Goal: Navigation & Orientation: Find specific page/section

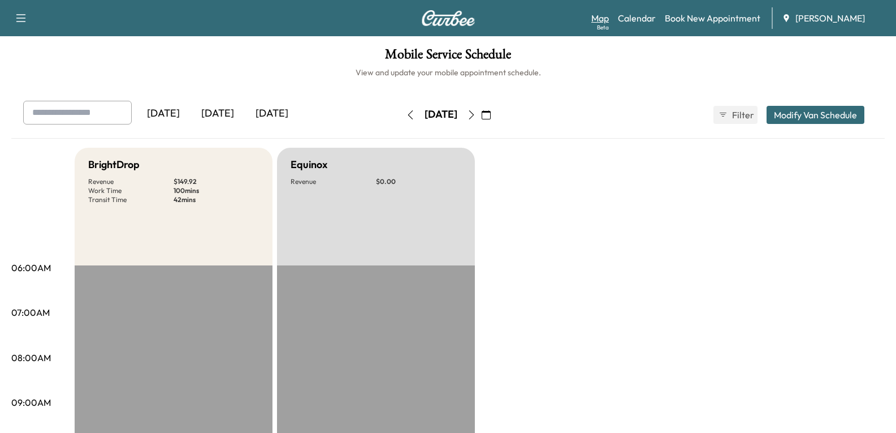
click at [598, 18] on link "Map Beta" at bounding box center [601, 18] width 18 height 14
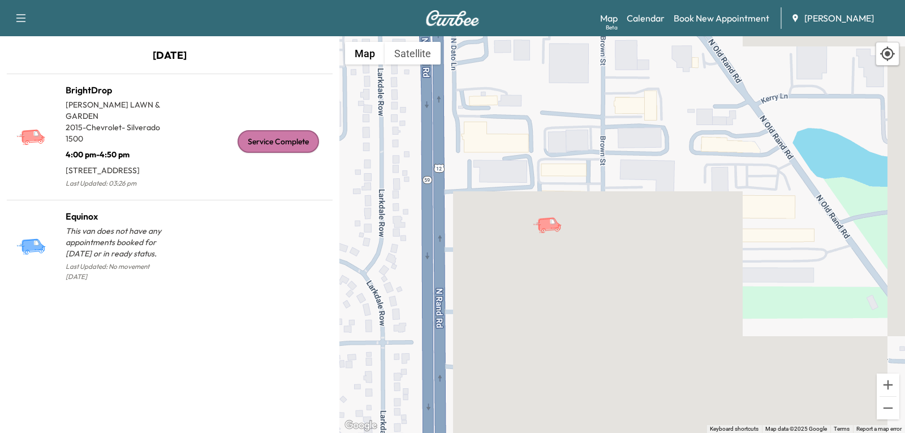
drag, startPoint x: 452, startPoint y: 243, endPoint x: 596, endPoint y: 273, distance: 146.7
click at [596, 273] on div "To activate drag with keyboard, press Alt + Enter. Once in keyboard drag state,…" at bounding box center [622, 234] width 566 height 396
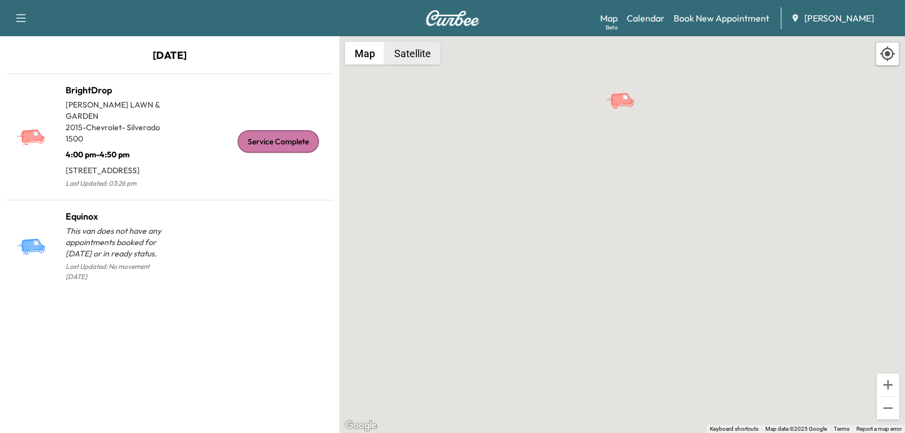
click at [419, 60] on button "Satellite" at bounding box center [413, 53] width 56 height 23
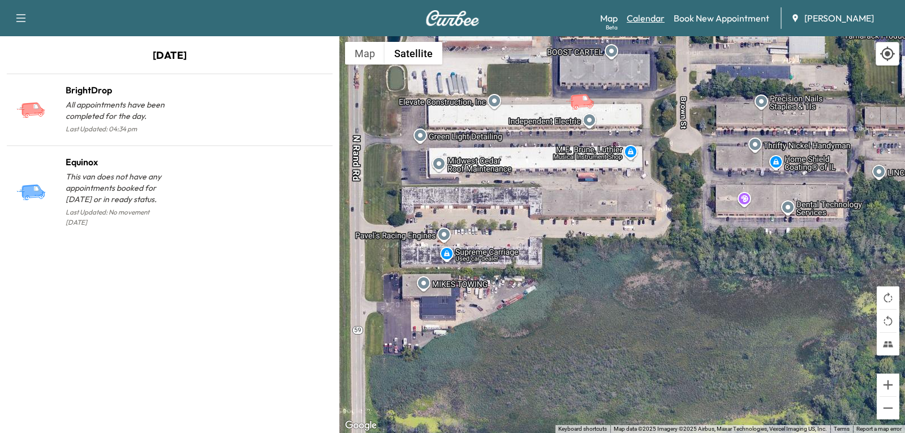
click at [639, 17] on link "Calendar" at bounding box center [646, 18] width 38 height 14
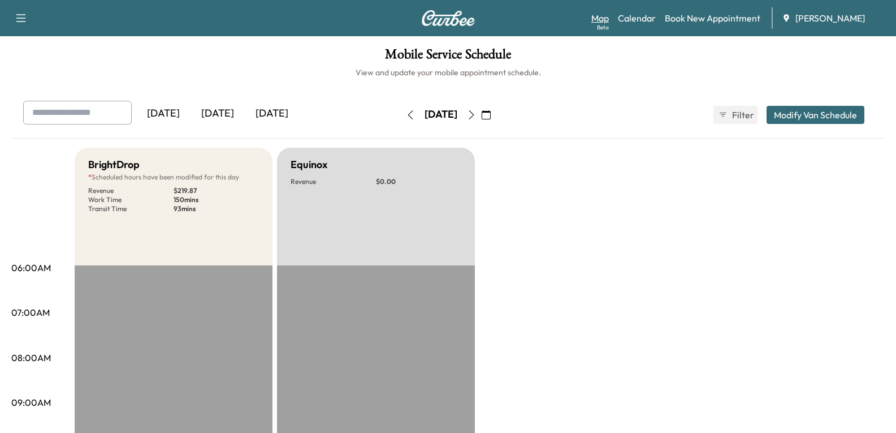
click at [603, 16] on link "Map Beta" at bounding box center [601, 18] width 18 height 14
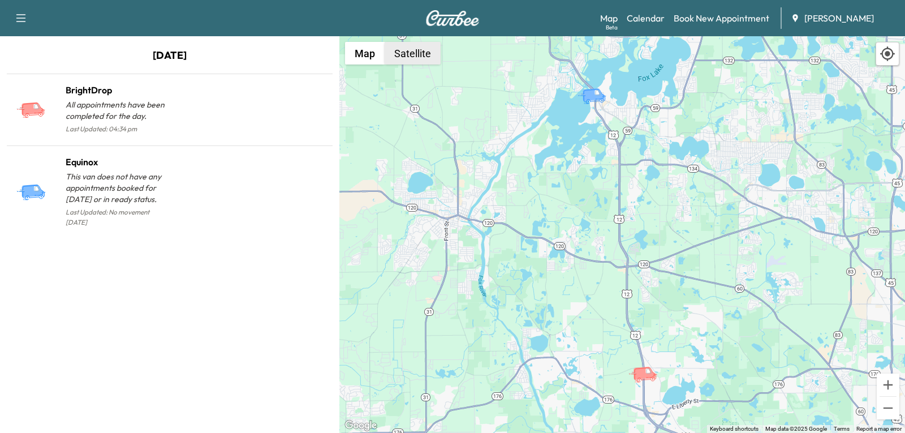
click at [420, 55] on button "Satellite" at bounding box center [413, 53] width 56 height 23
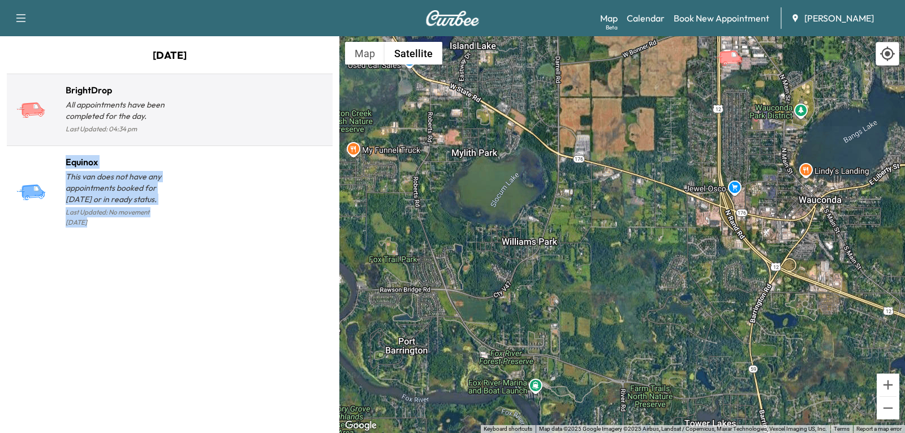
drag, startPoint x: 294, startPoint y: 150, endPoint x: 321, endPoint y: 100, distance: 56.7
click at [321, 100] on div "BrightDrop All appointments have been completed for the day. Last Updated: 04:3…" at bounding box center [170, 156] width 326 height 165
click at [309, 128] on div at bounding box center [249, 114] width 158 height 44
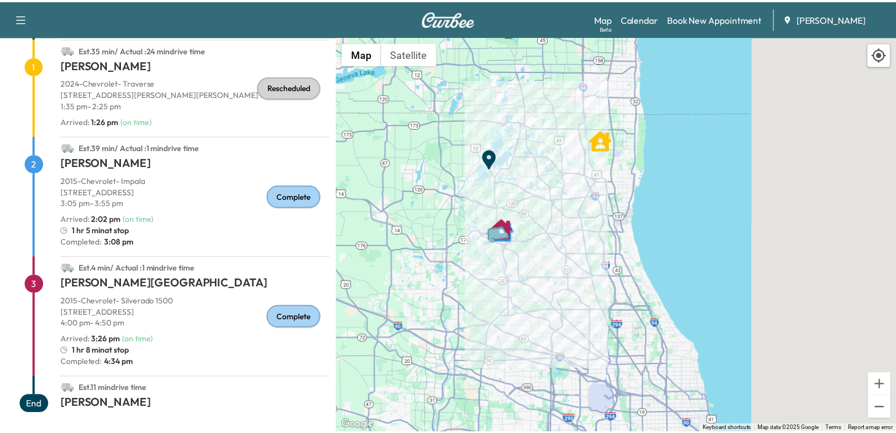
scroll to position [106, 0]
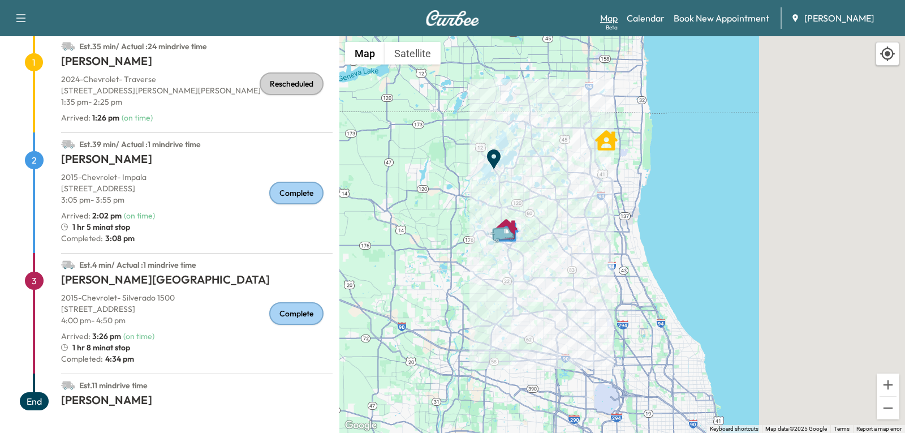
click at [612, 25] on div "Beta" at bounding box center [612, 27] width 12 height 8
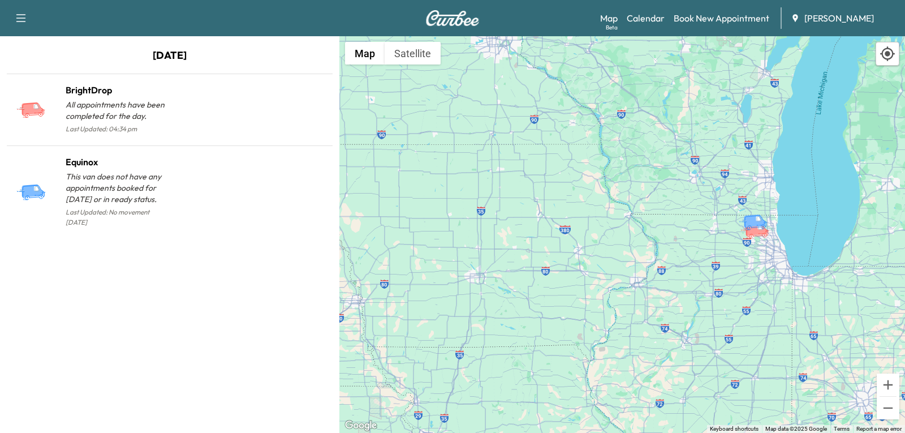
drag, startPoint x: 842, startPoint y: 224, endPoint x: 842, endPoint y: 233, distance: 9.0
click at [842, 233] on div "To activate drag with keyboard, press Alt + Enter. Once in keyboard drag state,…" at bounding box center [622, 234] width 566 height 396
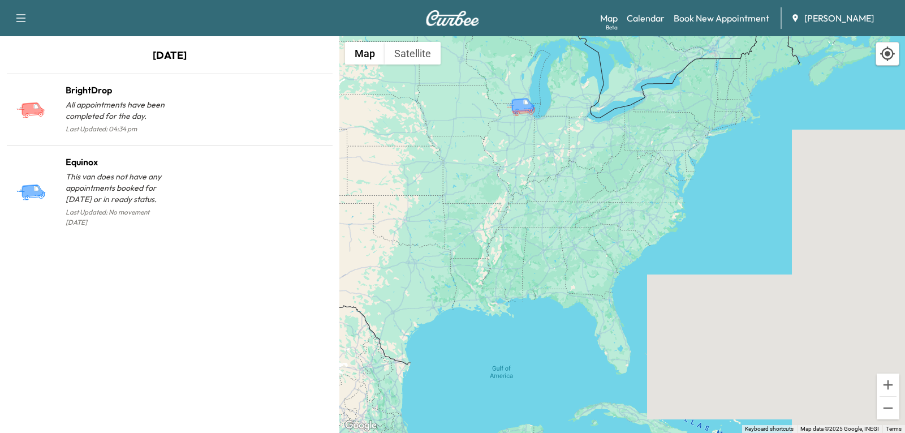
drag, startPoint x: 861, startPoint y: 271, endPoint x: 519, endPoint y: 106, distance: 379.7
click at [519, 106] on icon "Equinox" at bounding box center [522, 104] width 23 height 14
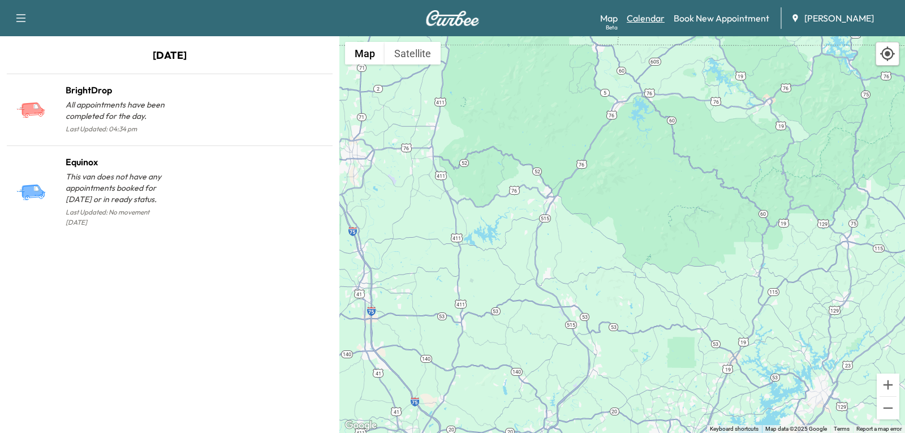
click at [630, 18] on link "Calendar" at bounding box center [646, 18] width 38 height 14
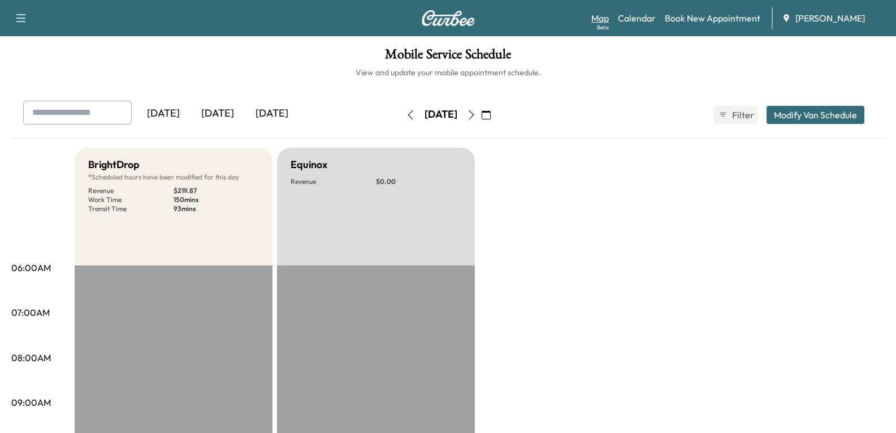
click at [599, 16] on link "Map Beta" at bounding box center [601, 18] width 18 height 14
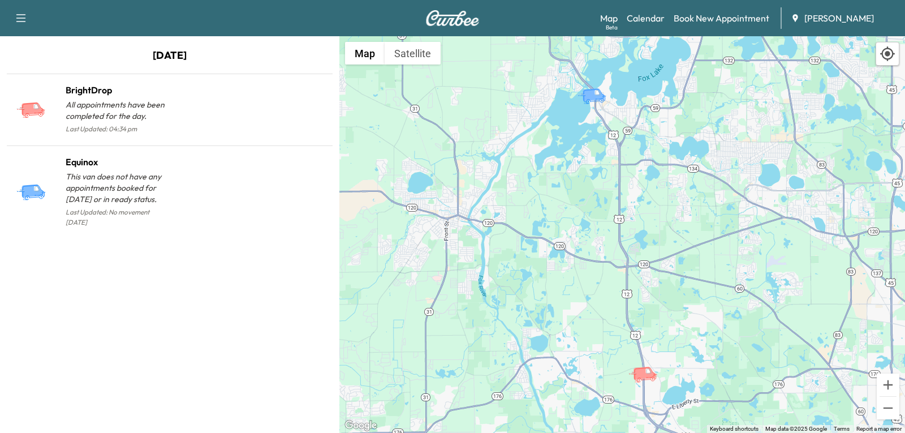
click at [647, 376] on icon "BrightDrop" at bounding box center [644, 373] width 23 height 14
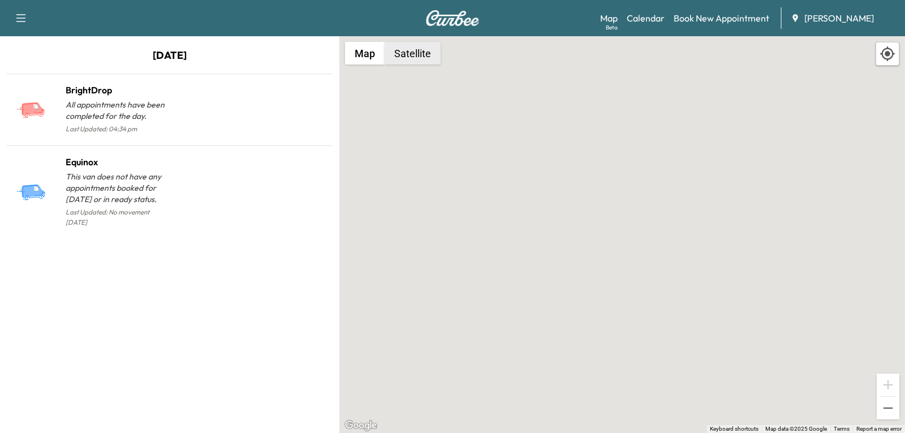
click at [421, 55] on button "Satellite" at bounding box center [413, 53] width 56 height 23
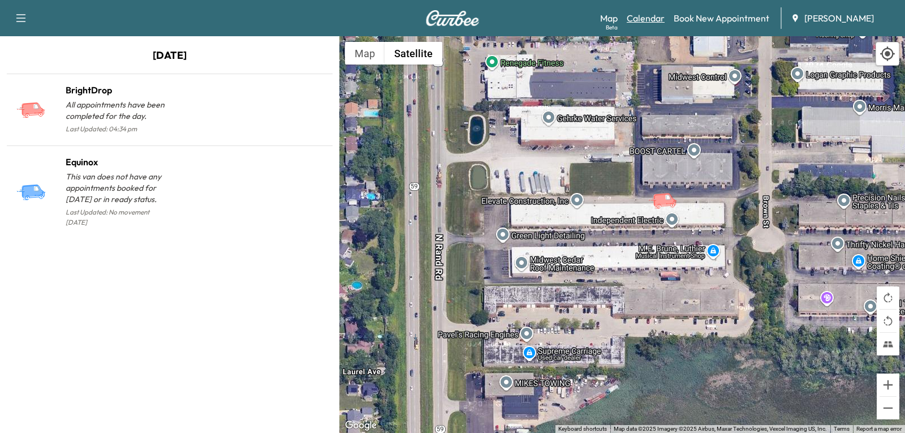
click at [643, 14] on link "Calendar" at bounding box center [646, 18] width 38 height 14
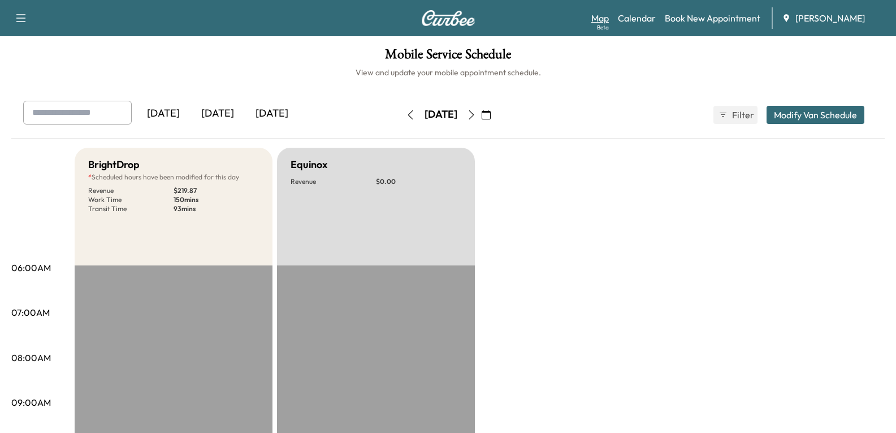
click at [596, 15] on link "Map Beta" at bounding box center [601, 18] width 18 height 14
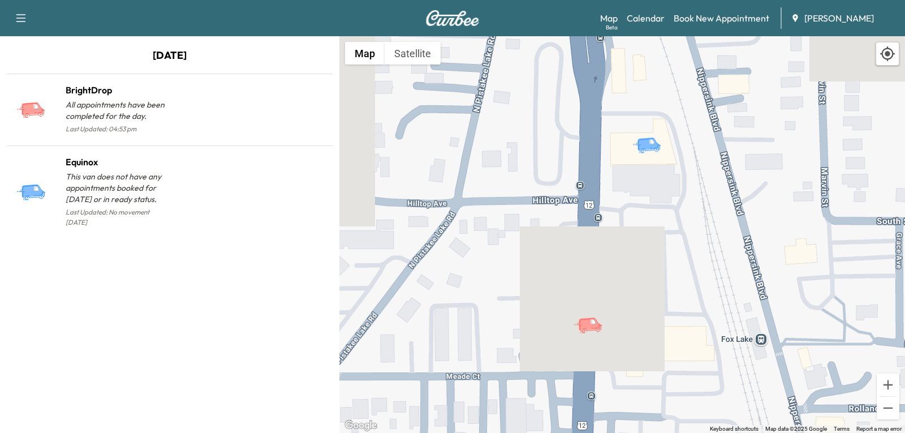
click at [594, 331] on icon "BrightDrop" at bounding box center [593, 324] width 40 height 20
click at [417, 51] on button "Satellite" at bounding box center [413, 53] width 56 height 23
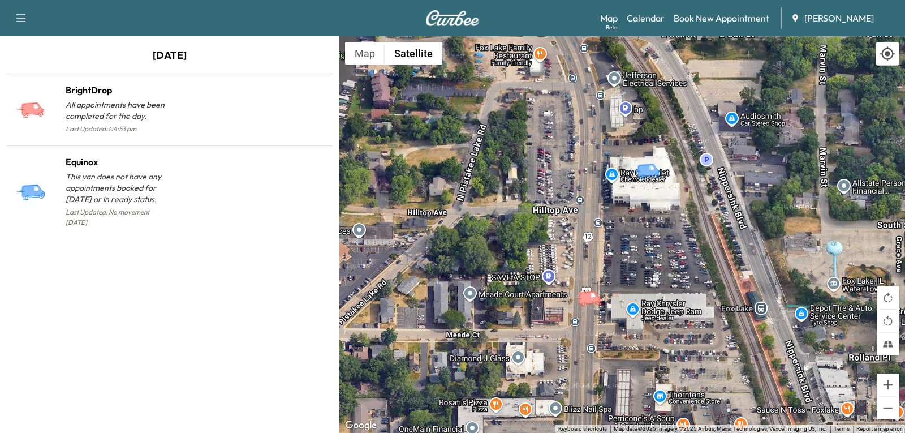
click at [598, 303] on circle "BrightDrop" at bounding box center [598, 302] width 1 height 1
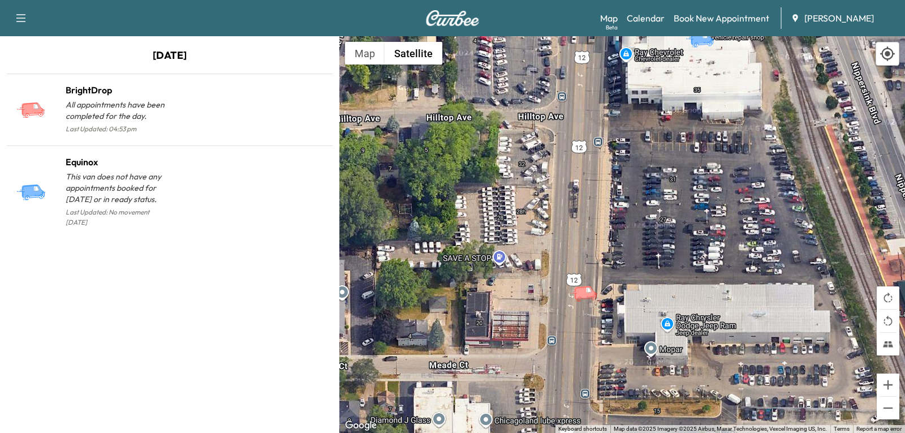
click at [589, 300] on icon "BrightDrop" at bounding box center [588, 293] width 40 height 20
click at [589, 300] on div "To activate drag with keyboard, press Alt + Enter. Once in keyboard drag state,…" at bounding box center [622, 234] width 566 height 396
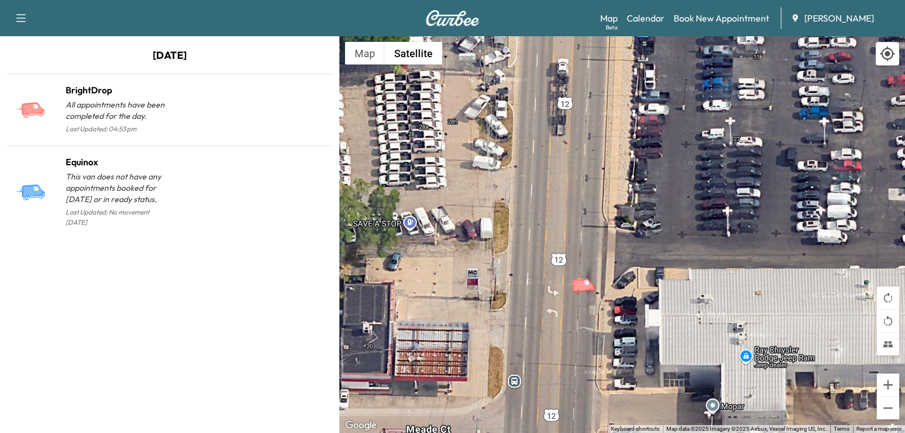
click at [590, 295] on icon "BrightDrop" at bounding box center [587, 285] width 40 height 20
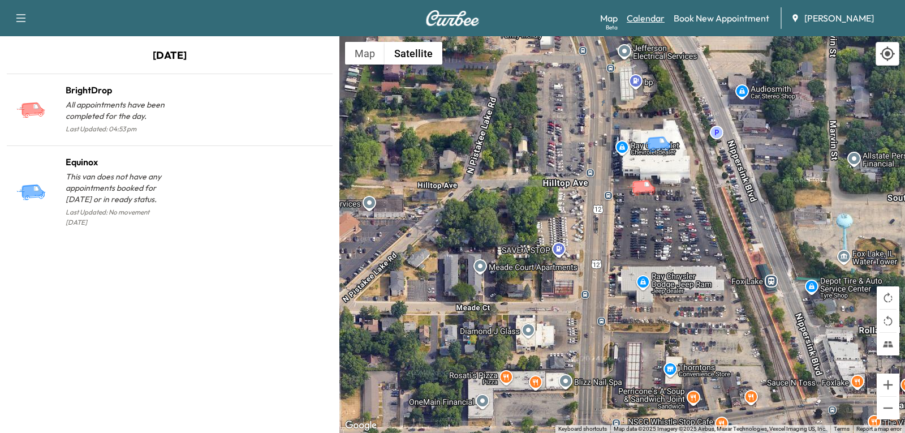
click at [645, 16] on link "Calendar" at bounding box center [646, 18] width 38 height 14
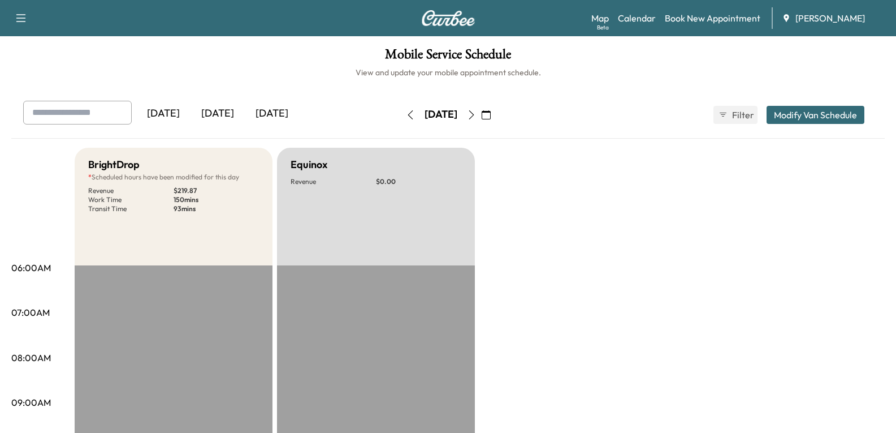
click at [476, 113] on icon "button" at bounding box center [471, 114] width 9 height 9
click at [481, 113] on button "button" at bounding box center [471, 115] width 19 height 18
click at [401, 109] on button "button" at bounding box center [410, 115] width 19 height 18
